Goal: Check status: Check status

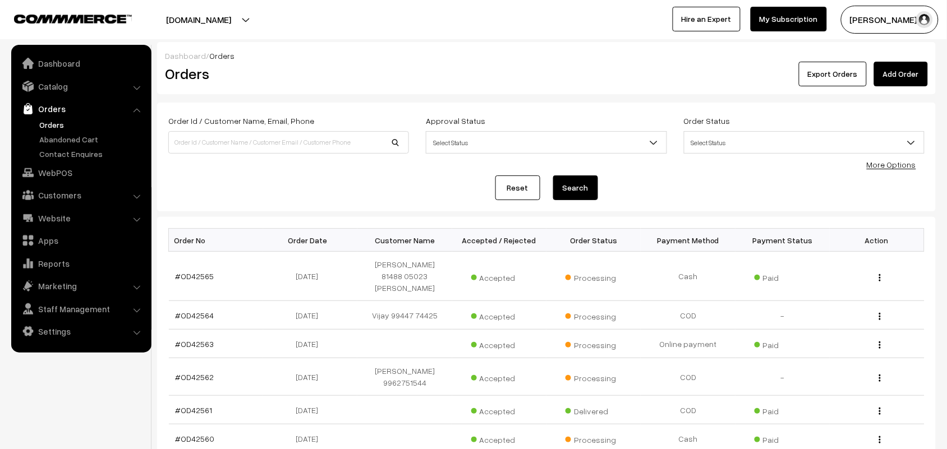
click at [60, 122] on link "Orders" at bounding box center [91, 125] width 111 height 12
click at [51, 118] on link "Orders" at bounding box center [81, 109] width 134 height 20
click at [49, 121] on link "Orders" at bounding box center [91, 125] width 111 height 12
click at [195, 339] on link "#OD42563" at bounding box center [195, 344] width 39 height 10
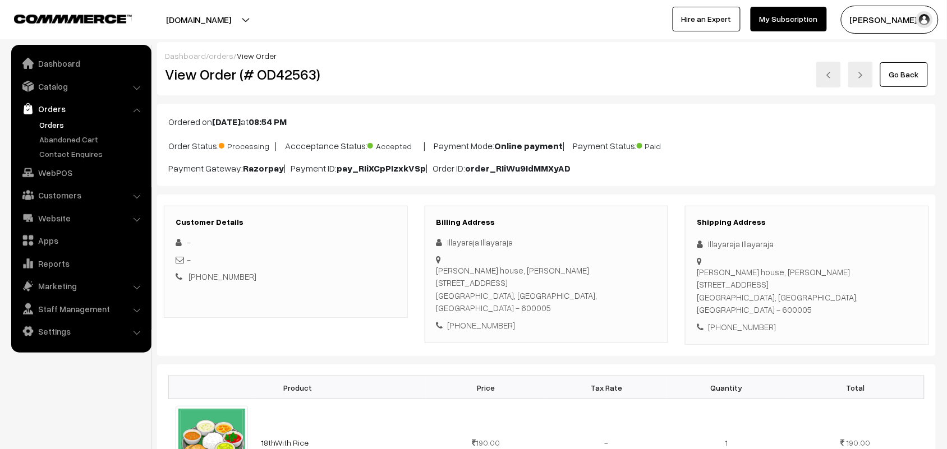
click at [898, 66] on link "Go Back" at bounding box center [904, 74] width 48 height 25
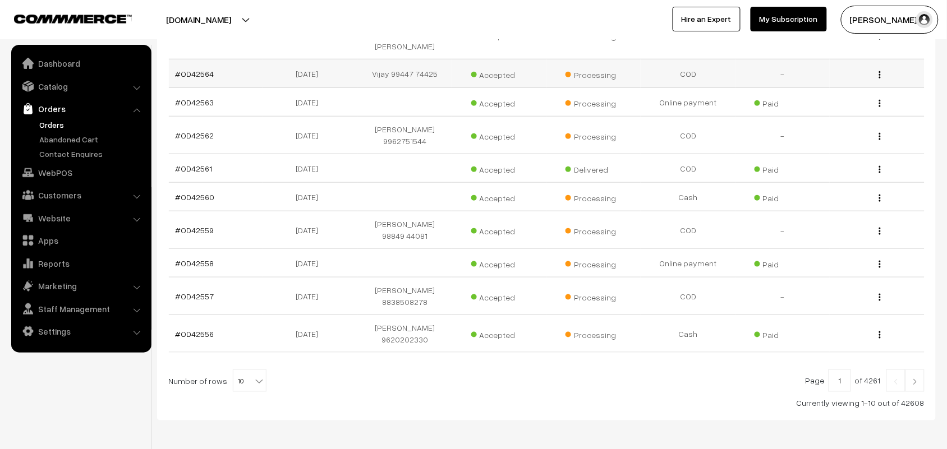
scroll to position [259, 0]
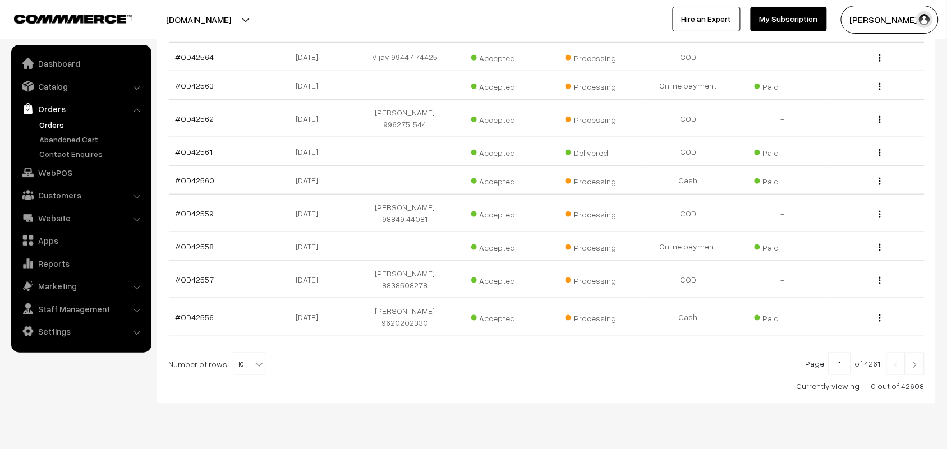
click at [56, 111] on link "Orders" at bounding box center [81, 109] width 134 height 20
click at [52, 122] on link "Orders" at bounding box center [91, 125] width 111 height 12
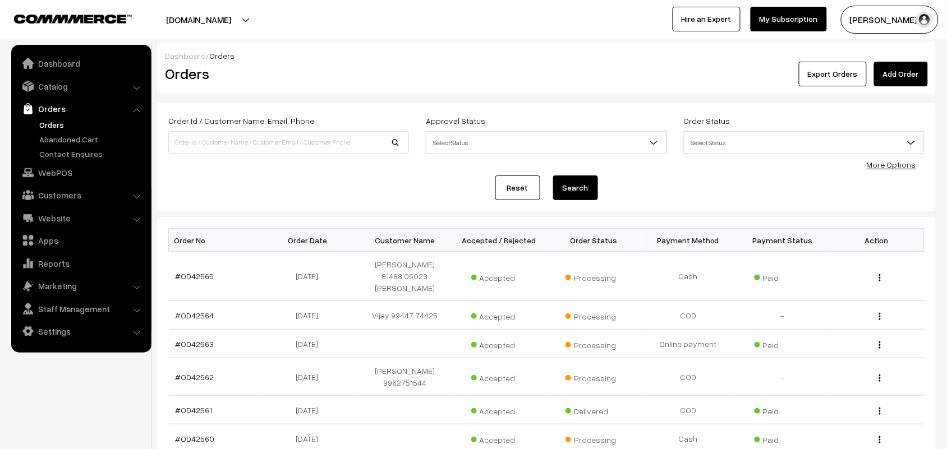
click at [49, 126] on link "Orders" at bounding box center [91, 125] width 111 height 12
click at [43, 119] on link "Orders" at bounding box center [91, 125] width 111 height 12
click at [59, 123] on link "Orders" at bounding box center [91, 125] width 111 height 12
click at [58, 123] on link "Orders" at bounding box center [91, 125] width 111 height 12
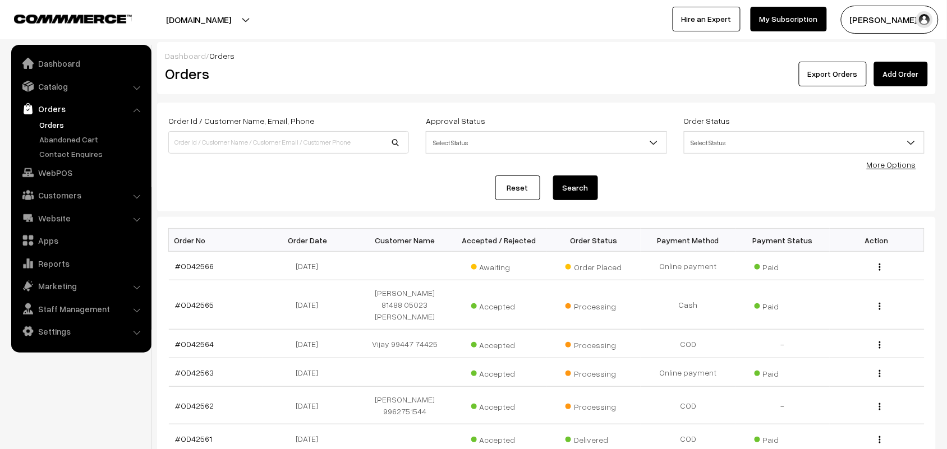
click at [54, 126] on link "Orders" at bounding box center [91, 125] width 111 height 12
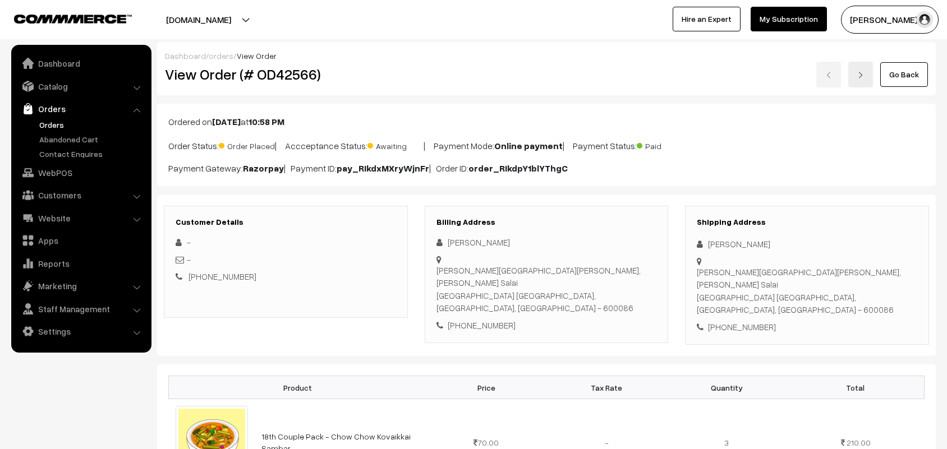
scroll to position [70, 0]
